Goal: Navigation & Orientation: Find specific page/section

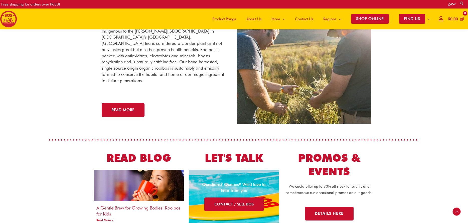
scroll to position [1001, 0]
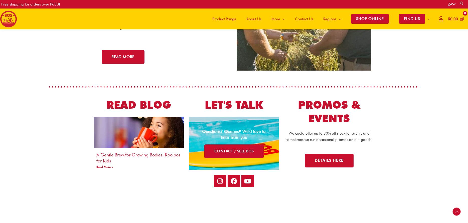
click at [223, 20] on span "Product Range" at bounding box center [225, 19] width 24 height 15
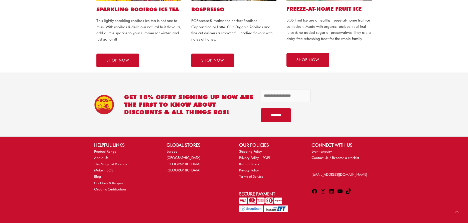
scroll to position [385, 0]
